Goal: Transaction & Acquisition: Purchase product/service

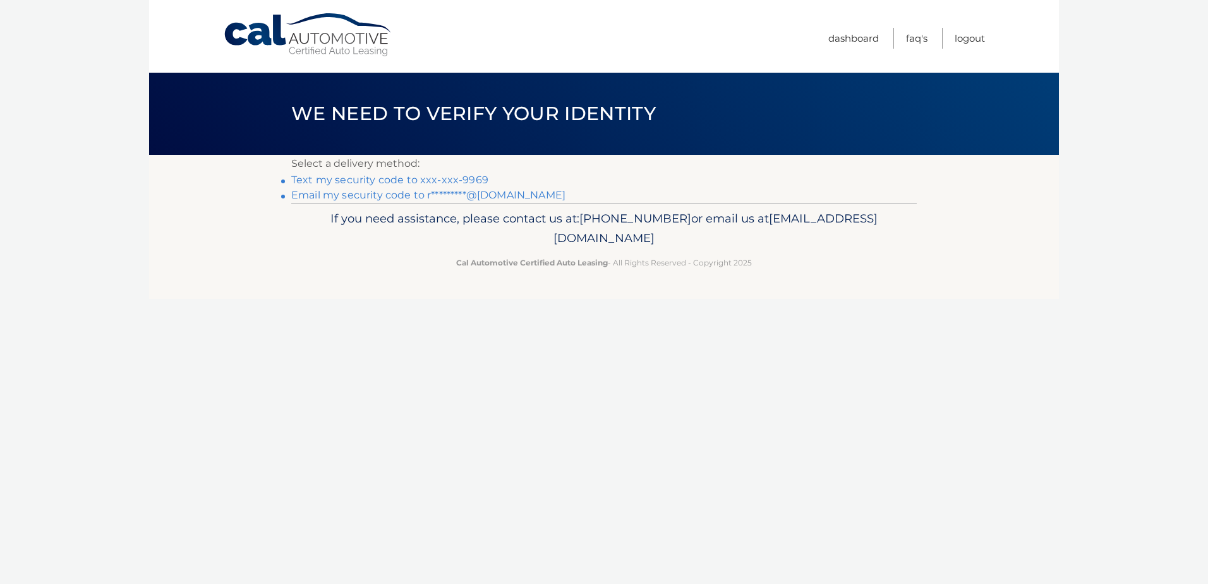
click at [397, 183] on link "Text my security code to xxx-xxx-9969" at bounding box center [389, 180] width 197 height 12
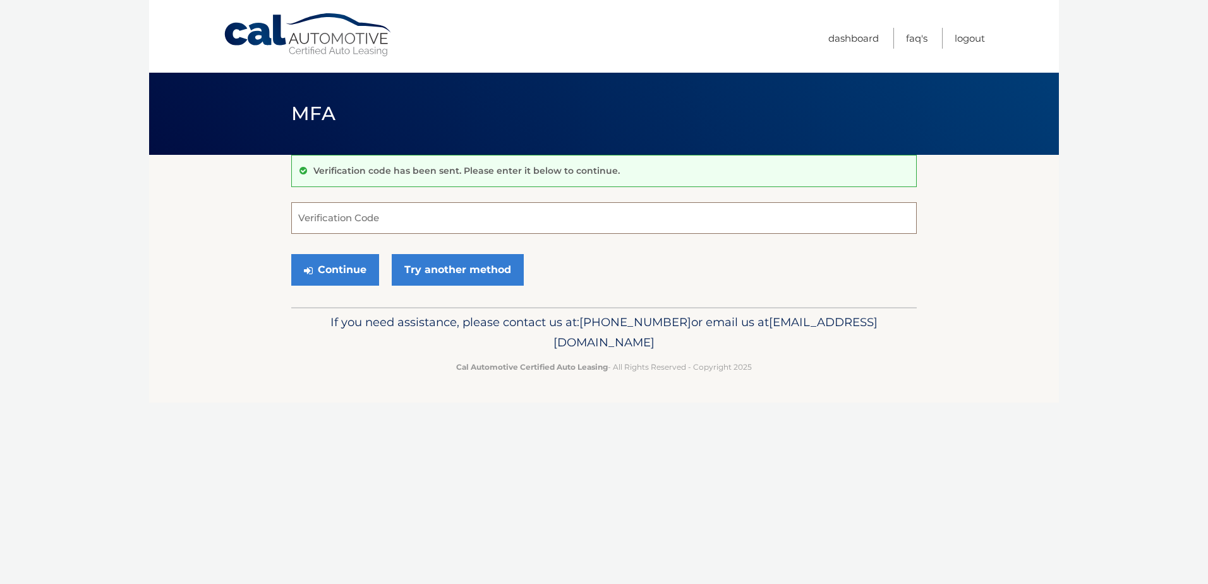
click at [382, 223] on input "Verification Code" at bounding box center [604, 218] width 626 height 32
type input "073903"
click at [310, 267] on icon "submit" at bounding box center [308, 270] width 9 height 10
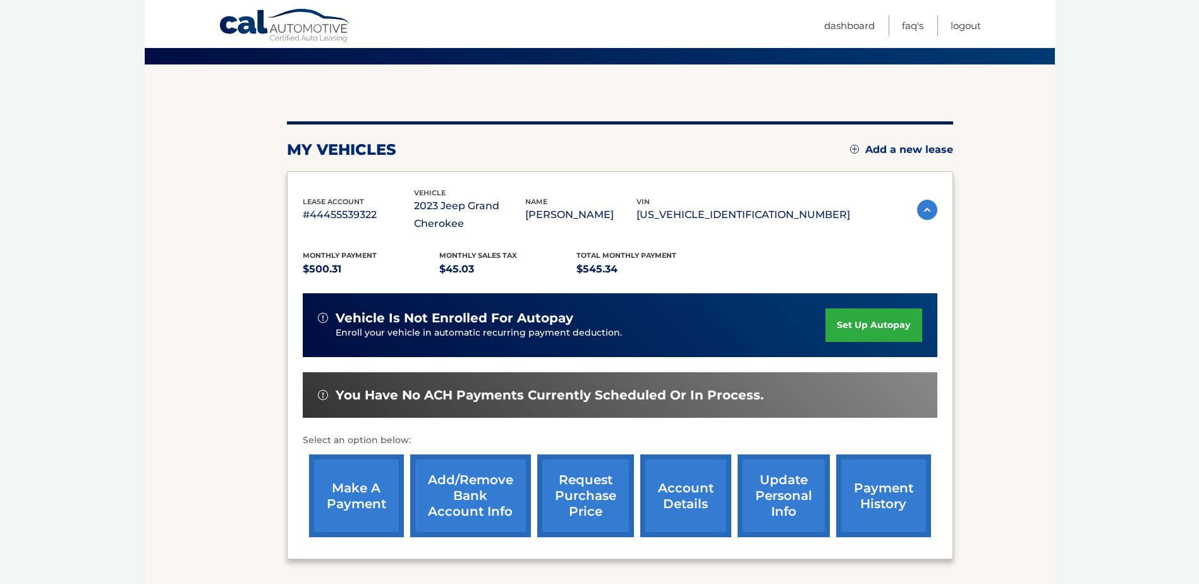
scroll to position [73, 0]
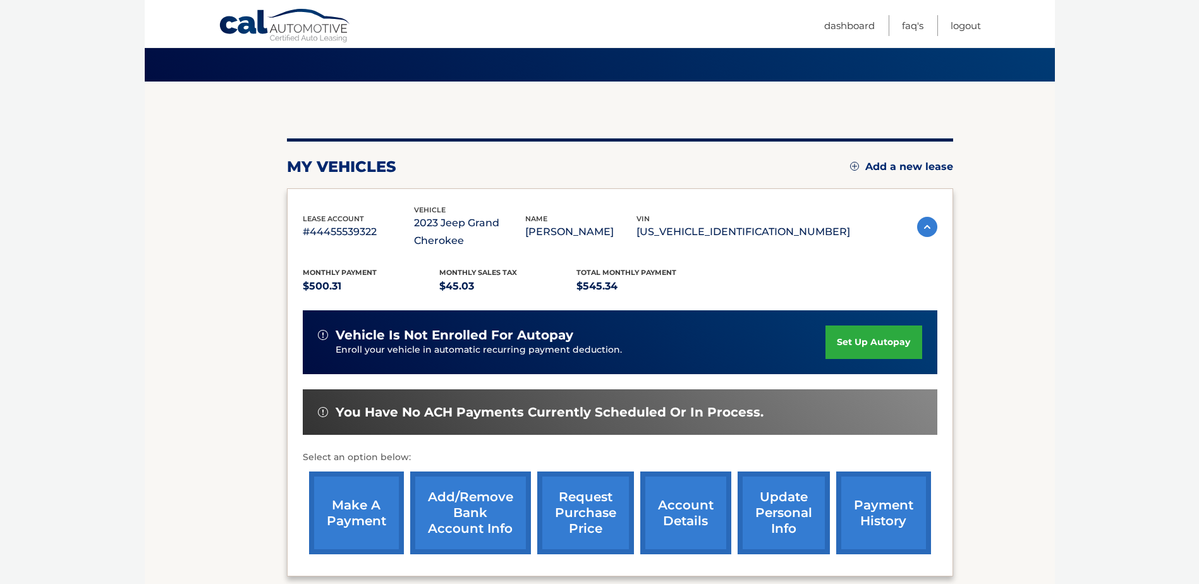
click at [354, 505] on link "make a payment" at bounding box center [356, 512] width 95 height 83
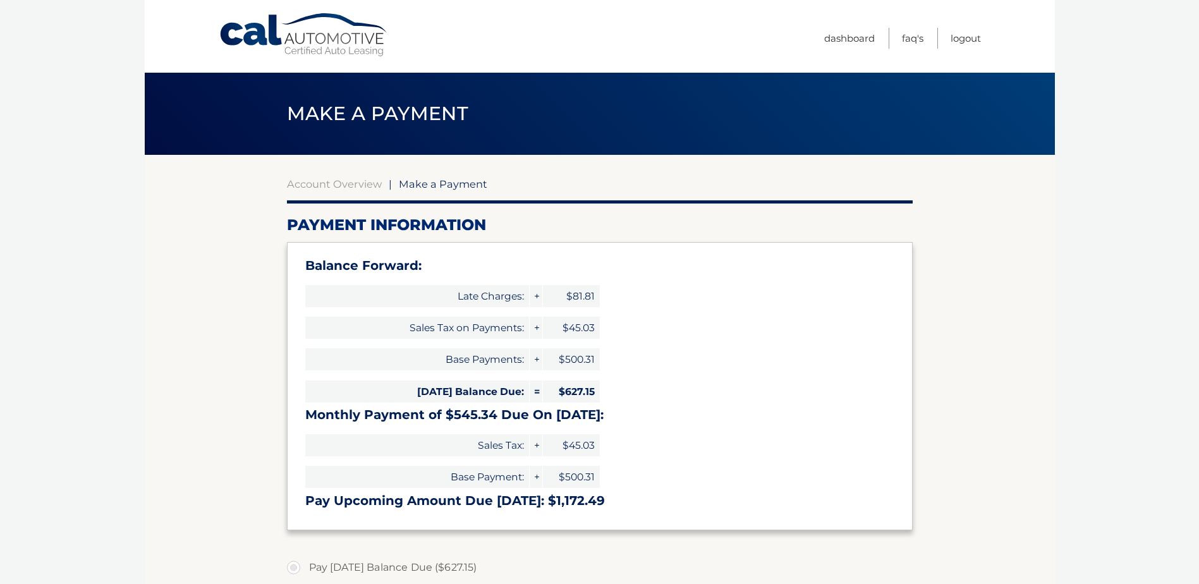
type input "1172.49"
select select "YmI3ZTRhNWYtZjc5Mi00ZTc5LWFiNWEtMTdmODMyOThlNDgw"
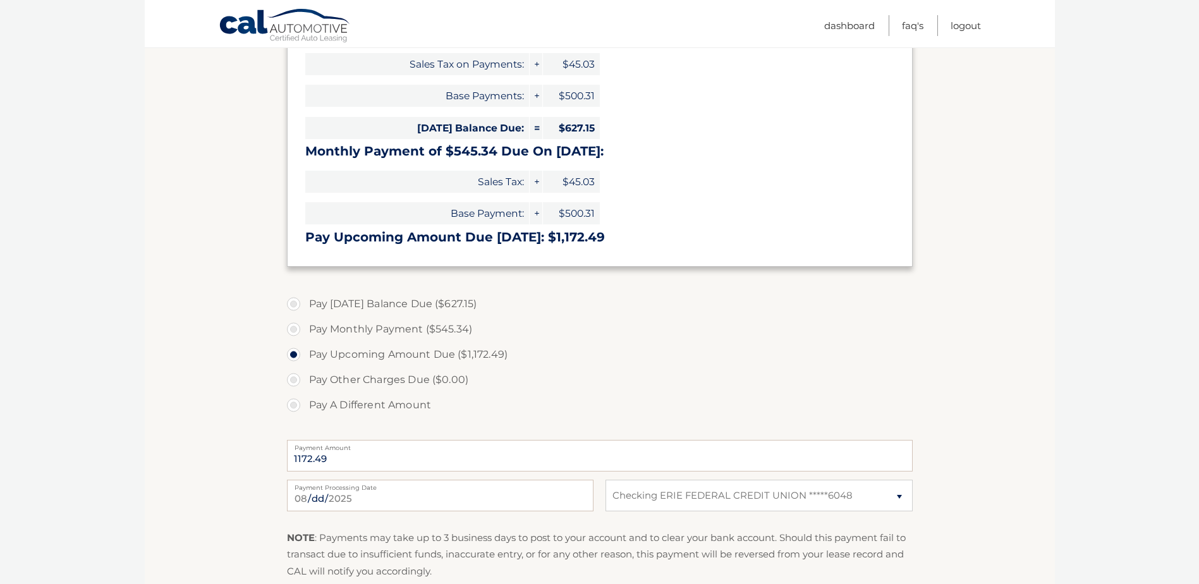
scroll to position [316, 0]
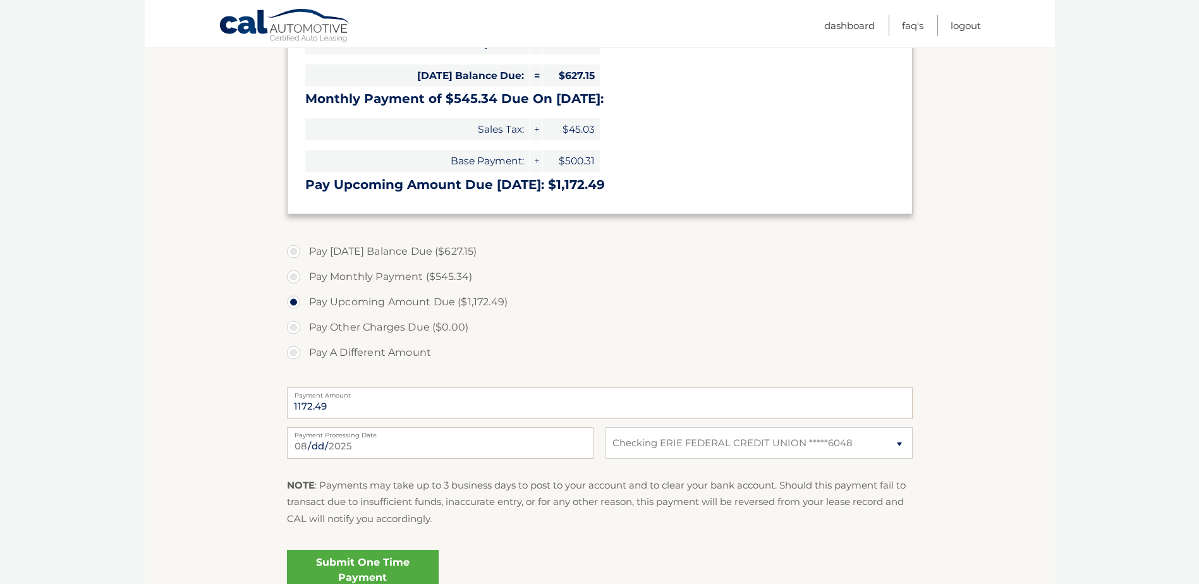
click at [294, 275] on label "Pay Monthly Payment ($545.34)" at bounding box center [600, 276] width 626 height 25
click at [294, 275] on input "Pay Monthly Payment ($545.34)" at bounding box center [298, 274] width 13 height 20
radio input "true"
type input "545.34"
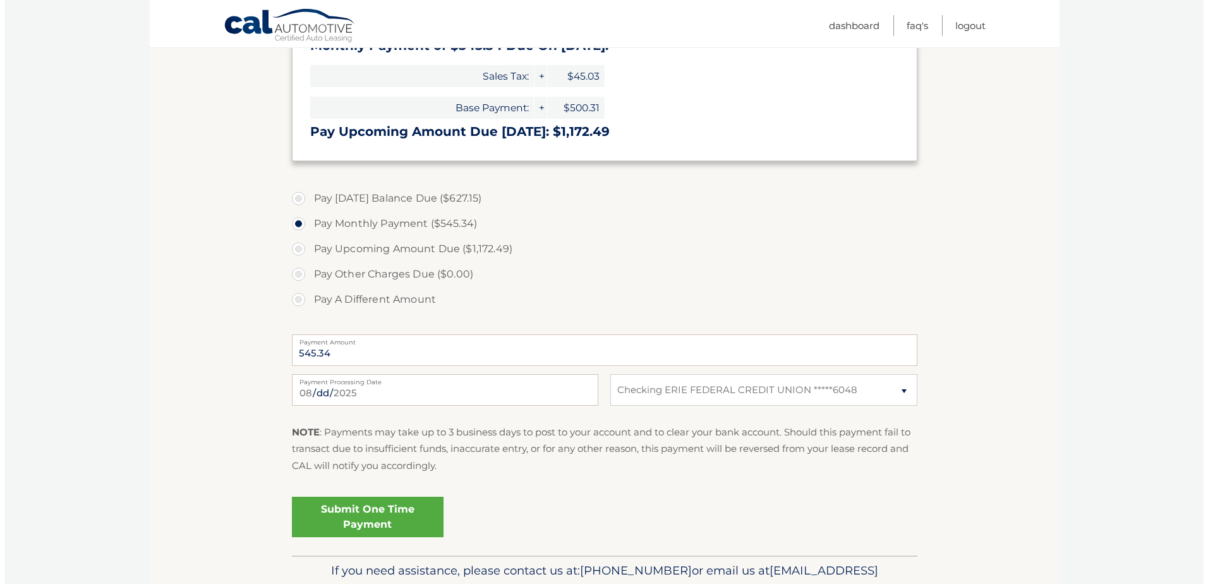
scroll to position [379, 0]
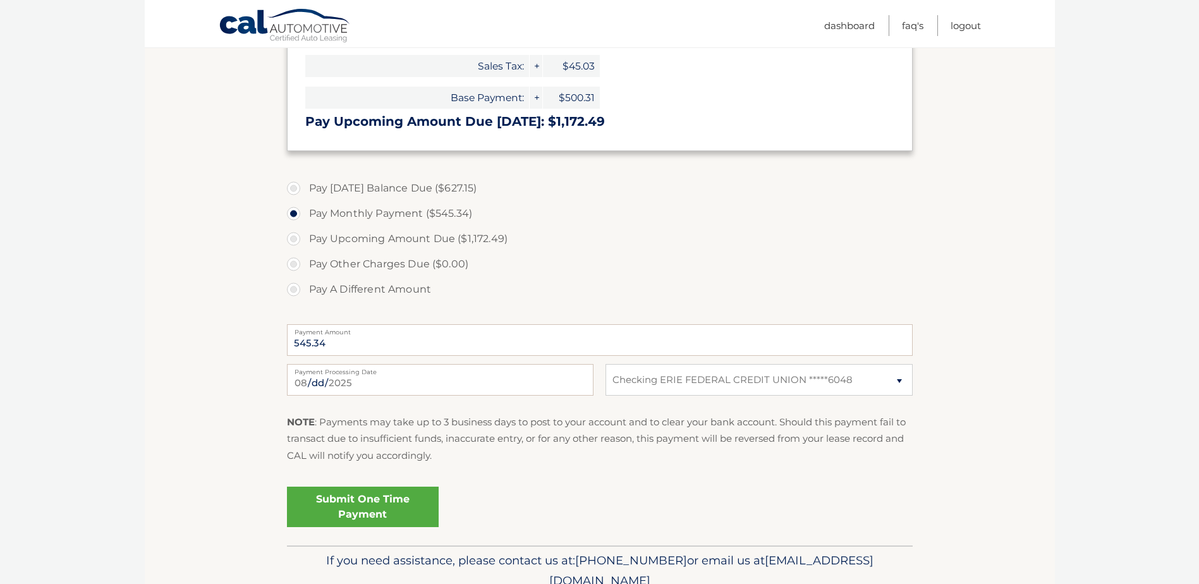
click at [364, 505] on link "Submit One Time Payment" at bounding box center [363, 507] width 152 height 40
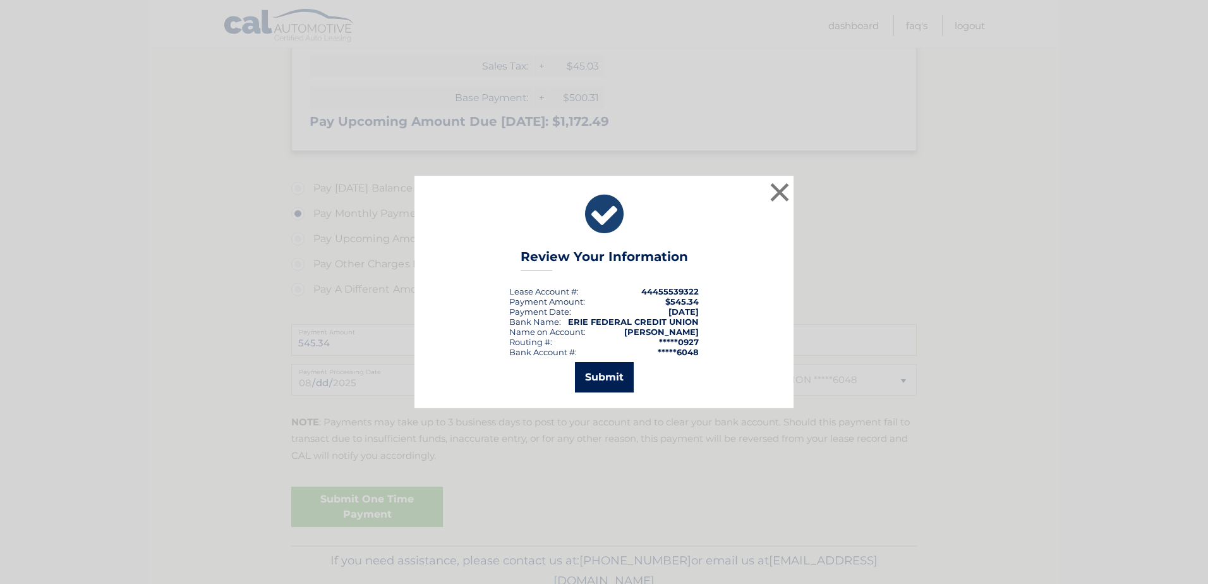
click at [609, 377] on button "Submit" at bounding box center [604, 377] width 59 height 30
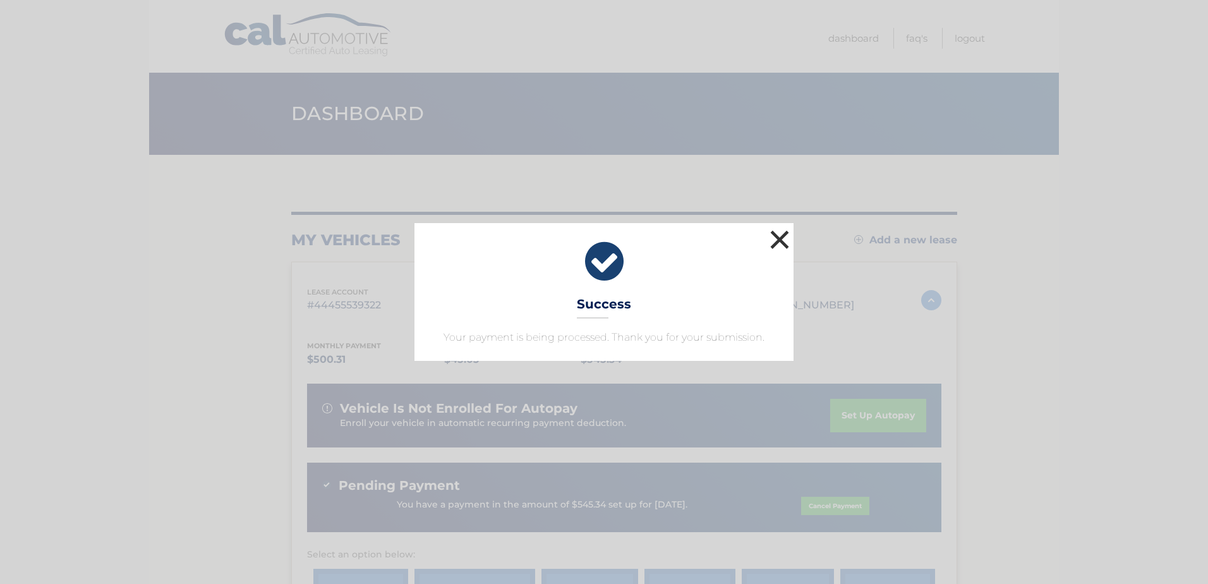
click at [777, 236] on button "×" at bounding box center [779, 239] width 25 height 25
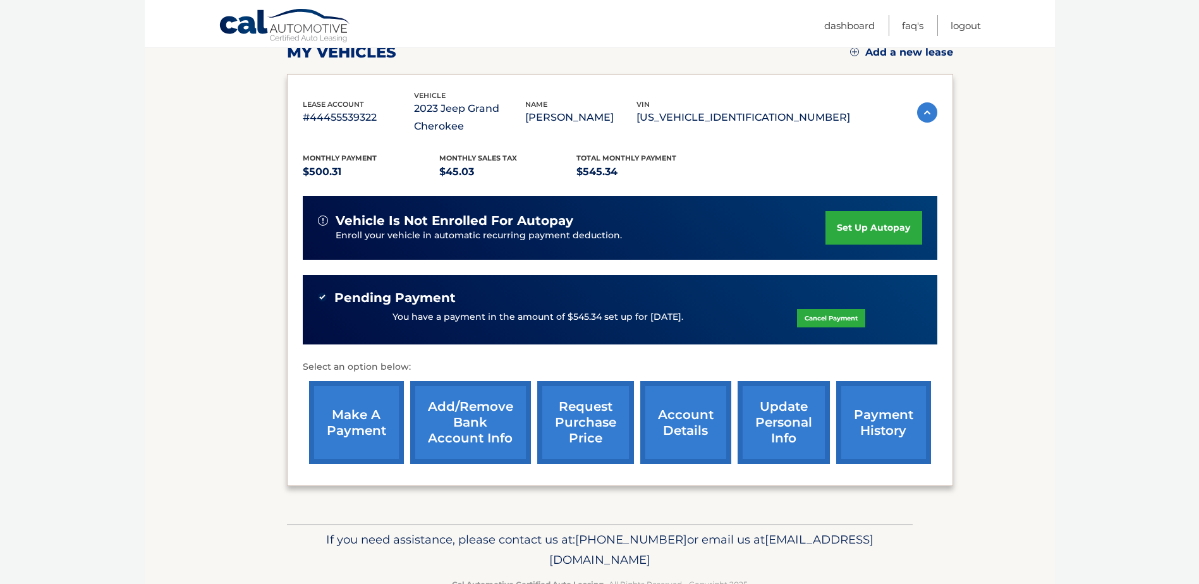
scroll to position [190, 0]
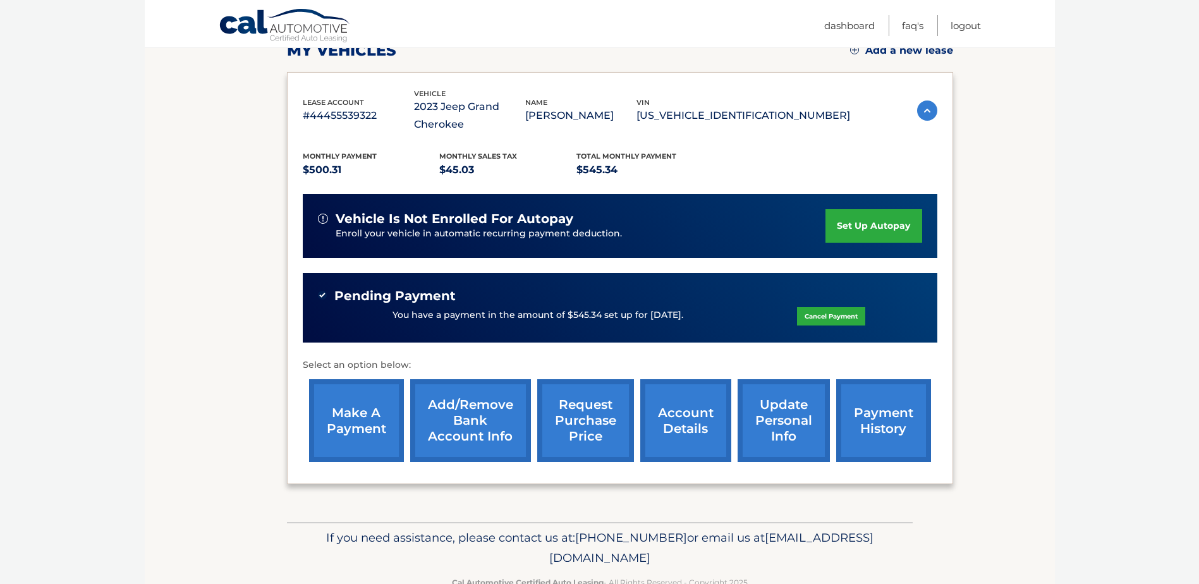
click at [586, 419] on link "request purchase price" at bounding box center [585, 420] width 97 height 83
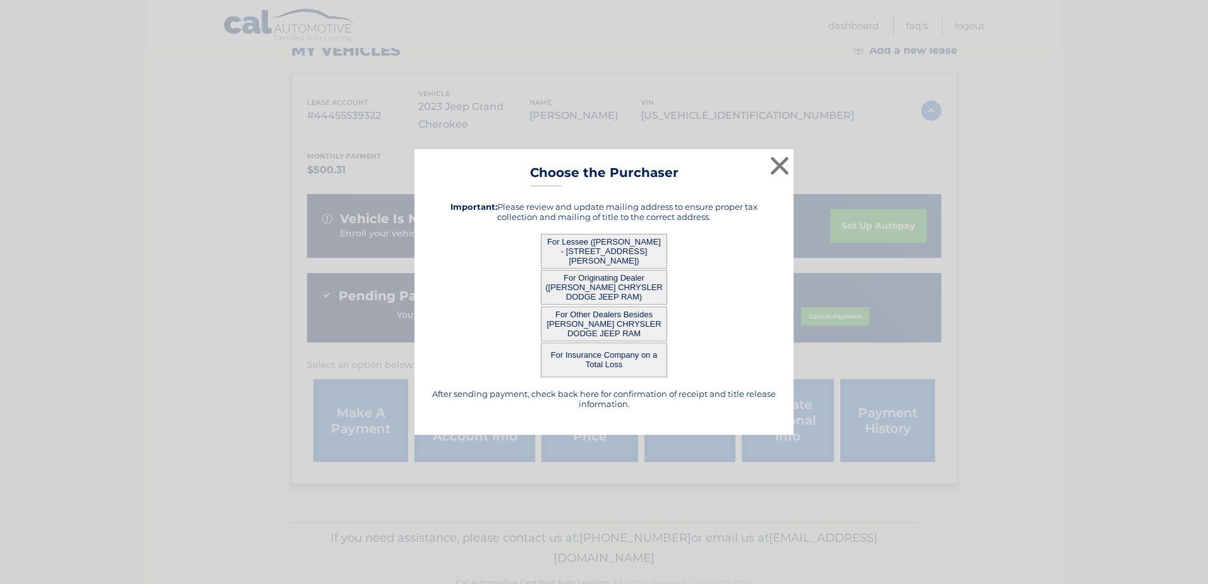
click at [627, 241] on button "For Lessee (RICK GUDOWSKI - 650 YOUNG ROAD, APT 7, ERIE, PA 16509)" at bounding box center [604, 251] width 126 height 35
click at [626, 250] on button "For Lessee (RICK GUDOWSKI - 650 YOUNG ROAD, APT 7, ERIE, PA 16509)" at bounding box center [604, 251] width 126 height 35
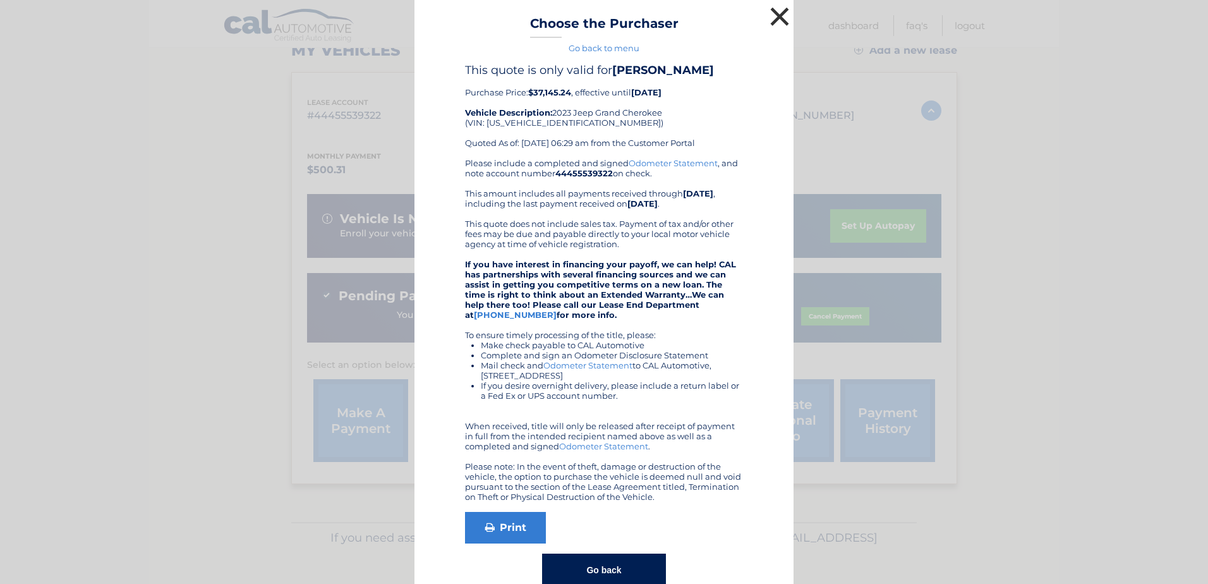
click at [768, 16] on button "×" at bounding box center [779, 16] width 25 height 25
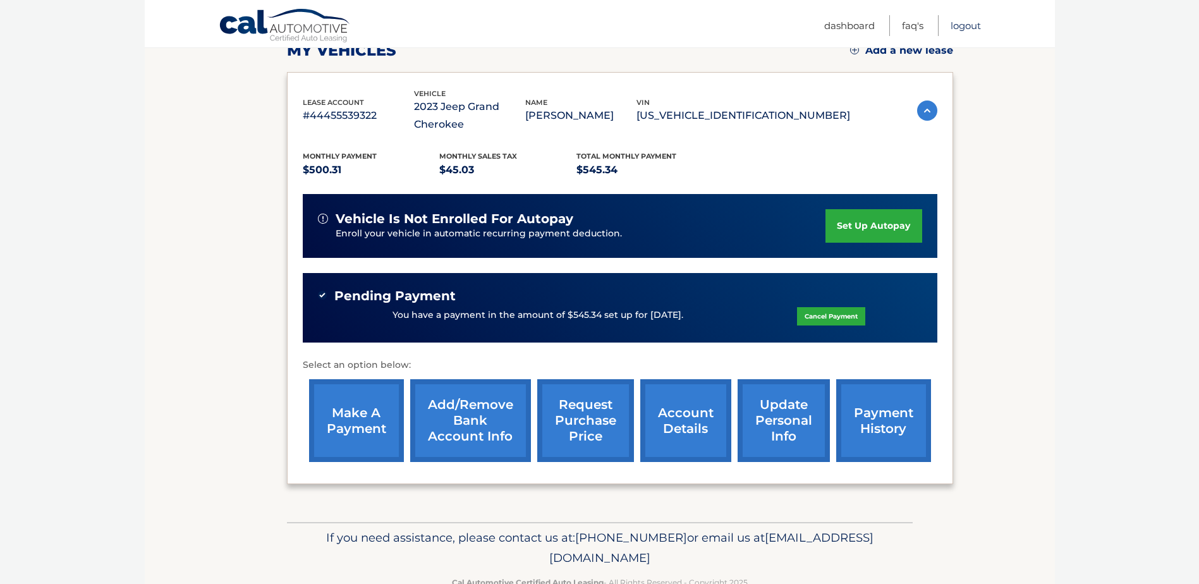
click at [972, 30] on link "Logout" at bounding box center [965, 25] width 30 height 21
